Goal: Task Accomplishment & Management: Manage account settings

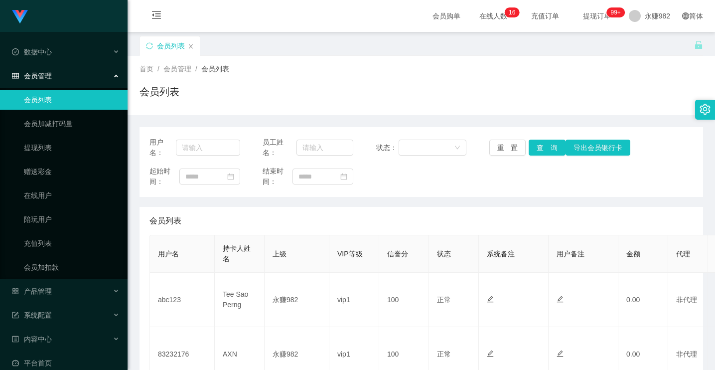
click at [153, 42] on div "会员列表" at bounding box center [170, 45] width 60 height 19
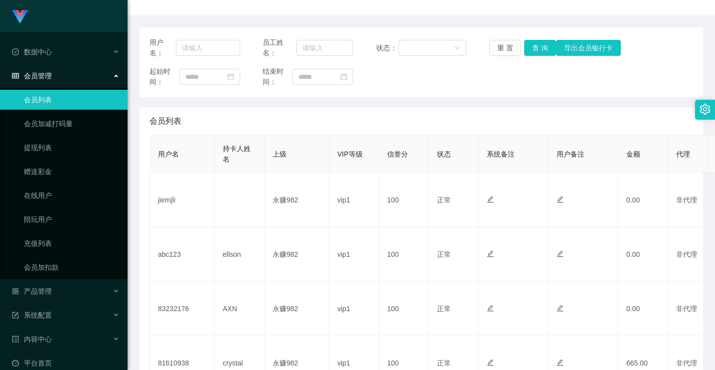
scroll to position [249, 0]
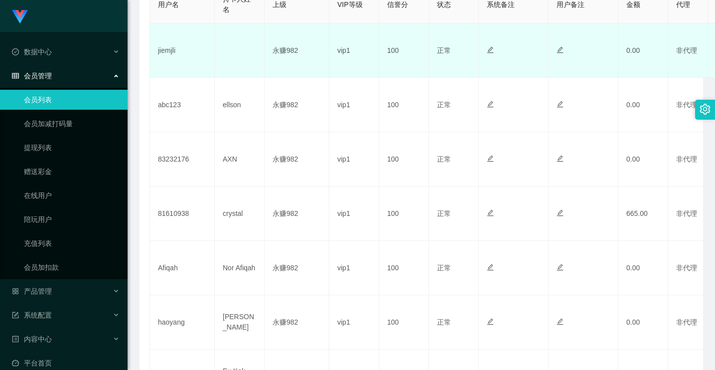
drag, startPoint x: 594, startPoint y: 44, endPoint x: 595, endPoint y: 53, distance: 9.0
click at [594, 44] on td at bounding box center [584, 50] width 70 height 54
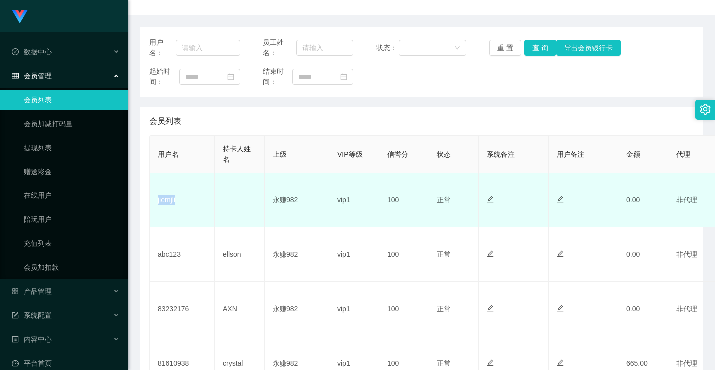
drag, startPoint x: 191, startPoint y: 205, endPoint x: 156, endPoint y: 200, distance: 35.7
click at [156, 200] on td "jiemjli" at bounding box center [182, 200] width 65 height 54
copy td "jiemjli"
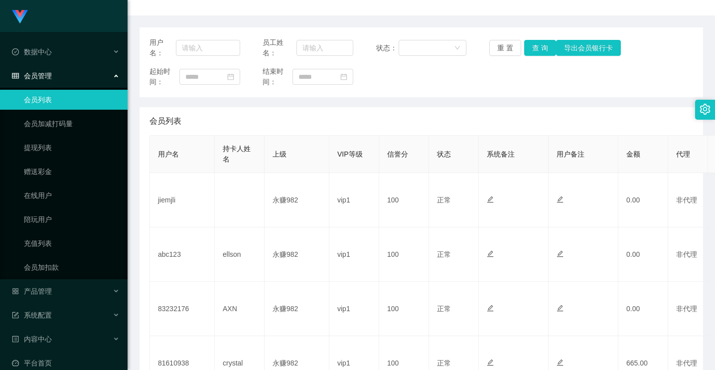
click at [136, 271] on main "关闭左侧 关闭右侧 关闭其它 刷新页面 会员列表 首页 / 会员管理 / 会员列表 / 会员列表 用户名： 员工姓名： 状态： 重 置 查 询 导出会员银行卡…" at bounding box center [422, 340] width 588 height 816
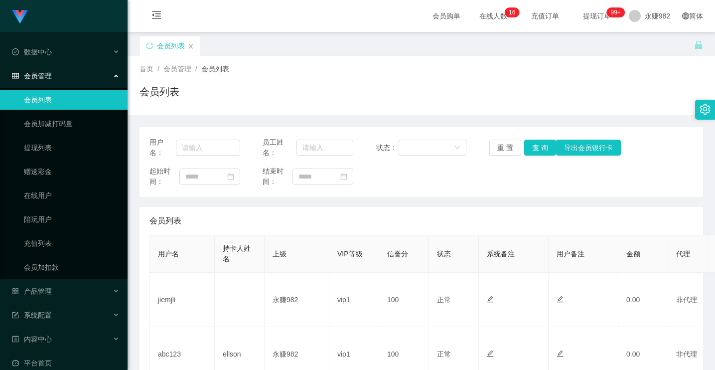
click at [150, 41] on div "会员列表" at bounding box center [170, 45] width 60 height 19
click at [146, 45] on icon "图标: sync" at bounding box center [149, 45] width 7 height 7
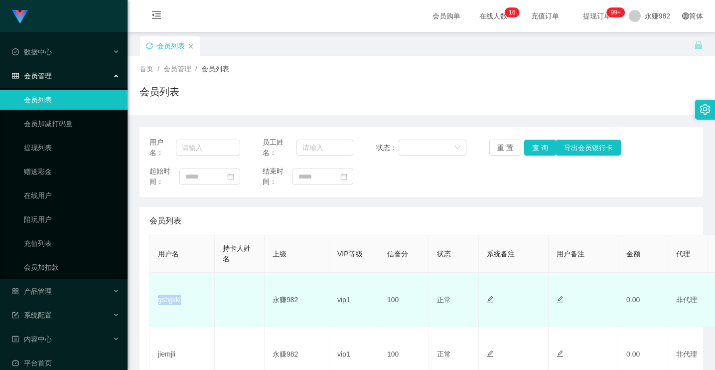
drag, startPoint x: 181, startPoint y: 303, endPoint x: 155, endPoint y: 300, distance: 26.5
click at [155, 300] on td "gshjjkkl" at bounding box center [182, 300] width 65 height 54
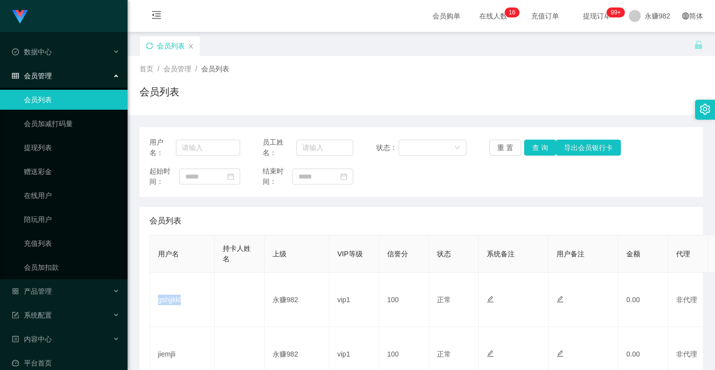
copy td "gshjjkkl"
click at [150, 44] on icon "图标: sync" at bounding box center [149, 45] width 7 height 7
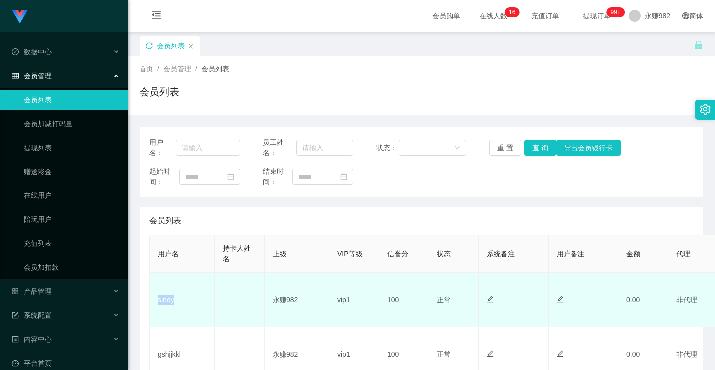
drag, startPoint x: 189, startPoint y: 305, endPoint x: 156, endPoint y: 302, distance: 33.0
click at [156, 302] on td "sindy" at bounding box center [182, 300] width 65 height 54
copy td "sindy"
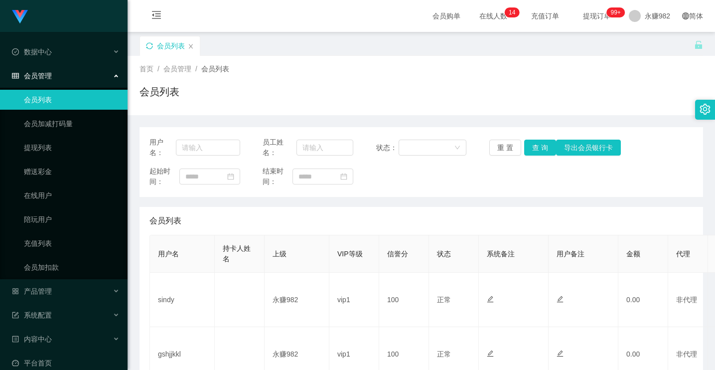
drag, startPoint x: 136, startPoint y: 290, endPoint x: 166, endPoint y: 270, distance: 36.5
click at [152, 42] on icon "图标: sync" at bounding box center [149, 45] width 7 height 7
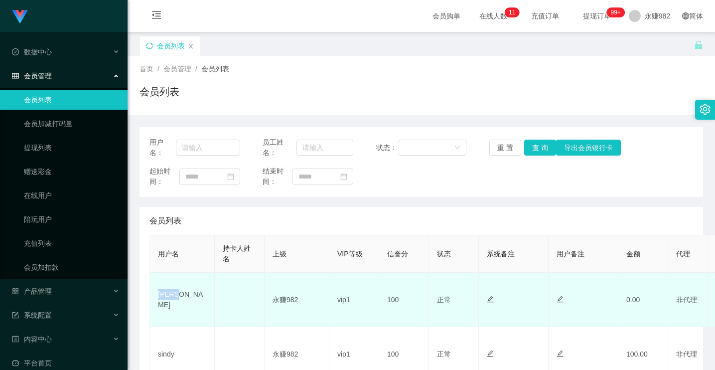
drag, startPoint x: 188, startPoint y: 299, endPoint x: 152, endPoint y: 301, distance: 36.4
click at [152, 301] on td "[PERSON_NAME]" at bounding box center [182, 300] width 65 height 54
copy td "[PERSON_NAME]"
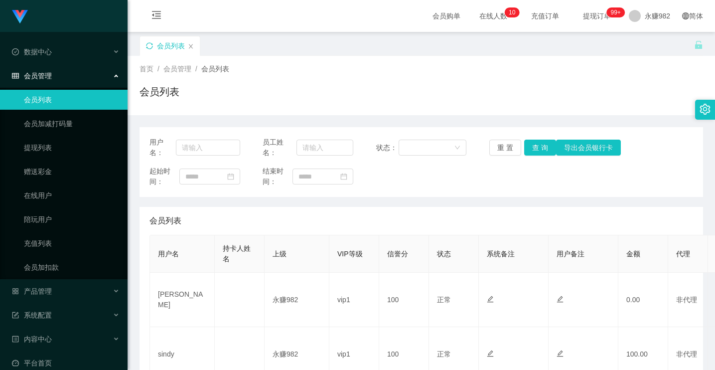
drag, startPoint x: 639, startPoint y: 61, endPoint x: 634, endPoint y: 41, distance: 20.9
click at [639, 61] on div "首页 / 会员管理 / 会员列表 / 会员列表" at bounding box center [422, 85] width 588 height 59
